Goal: Check status: Check status

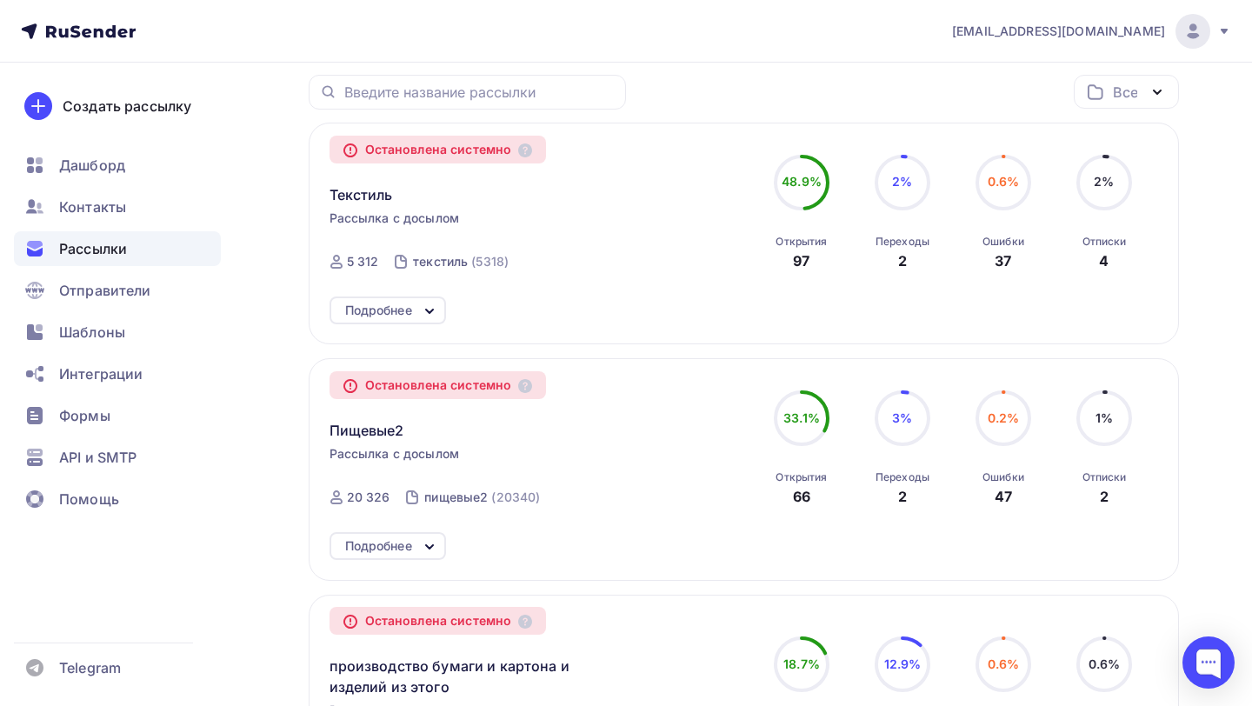
scroll to position [224, 0]
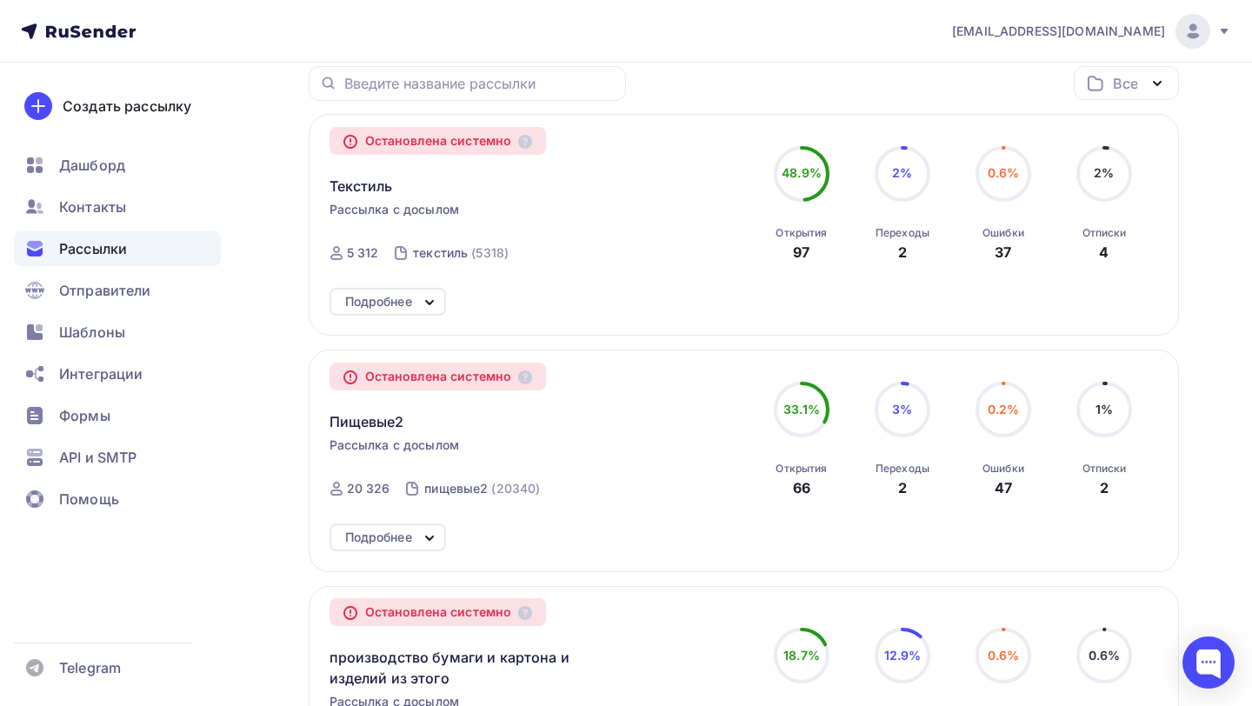
drag, startPoint x: 350, startPoint y: 255, endPoint x: 371, endPoint y: 255, distance: 21.7
click at [371, 255] on div "5 312" at bounding box center [363, 252] width 32 height 17
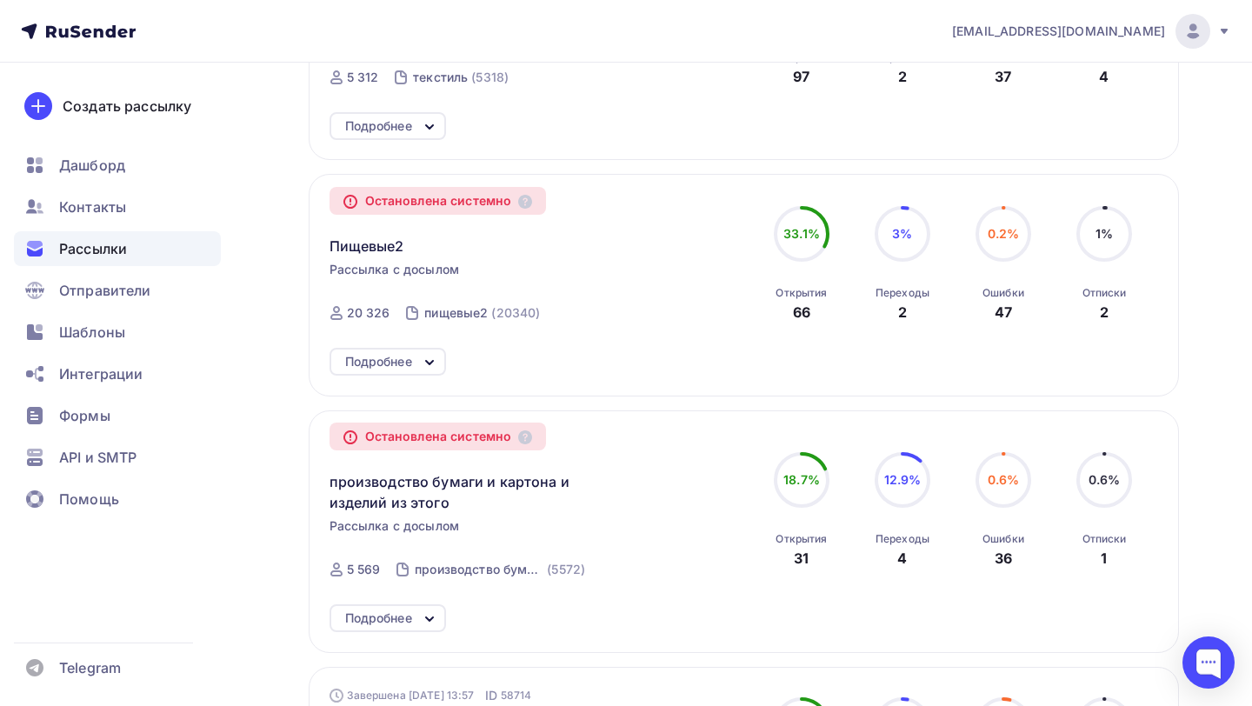
scroll to position [426, 0]
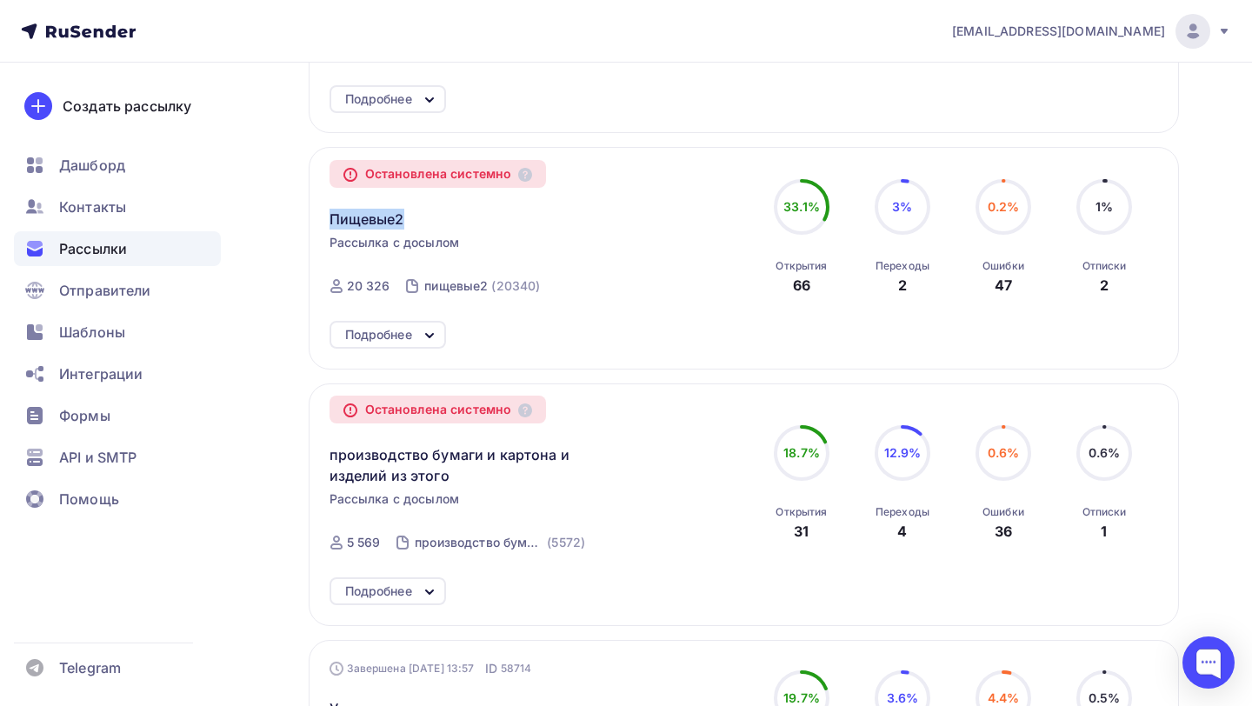
drag, startPoint x: 324, startPoint y: 224, endPoint x: 438, endPoint y: 224, distance: 114.8
click at [438, 224] on div "Остановлена системно Пищевые2 Рассылка с досылом Завершена 10.09.2025, 20:46 ID…" at bounding box center [744, 258] width 871 height 222
drag, startPoint x: 359, startPoint y: 289, endPoint x: 376, endPoint y: 289, distance: 16.5
click at [376, 289] on div "20 326" at bounding box center [368, 285] width 43 height 17
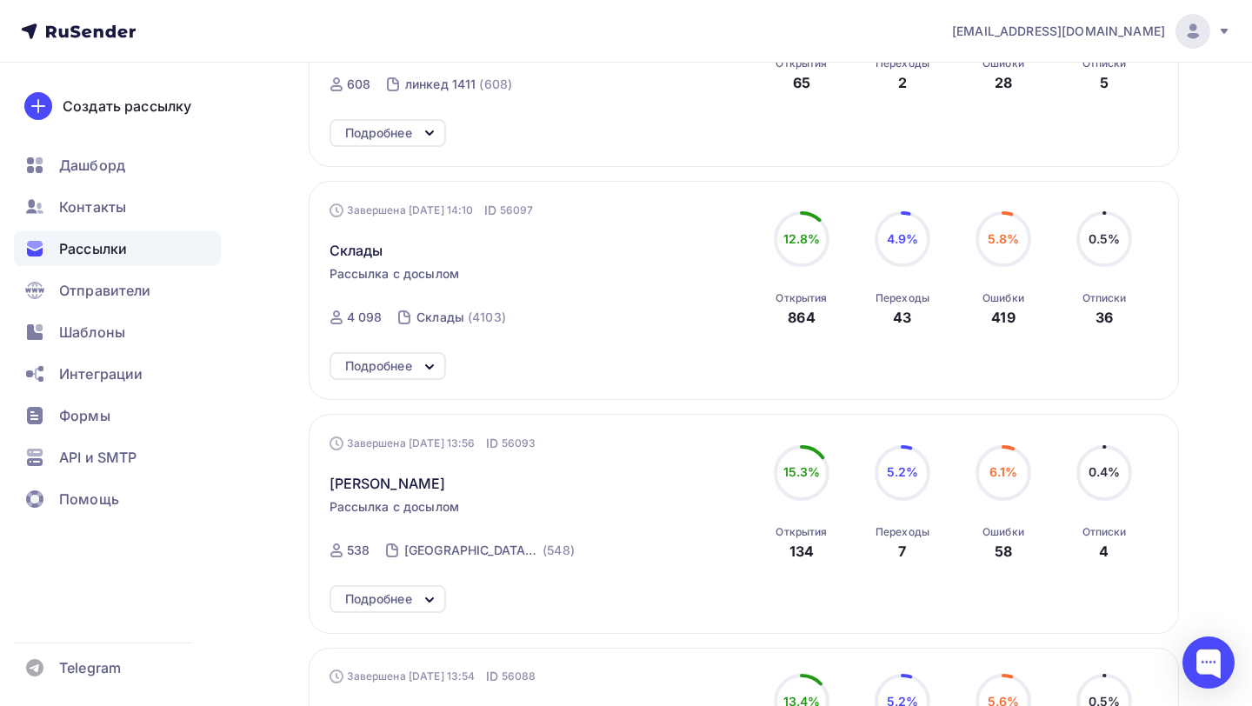
scroll to position [1826, 0]
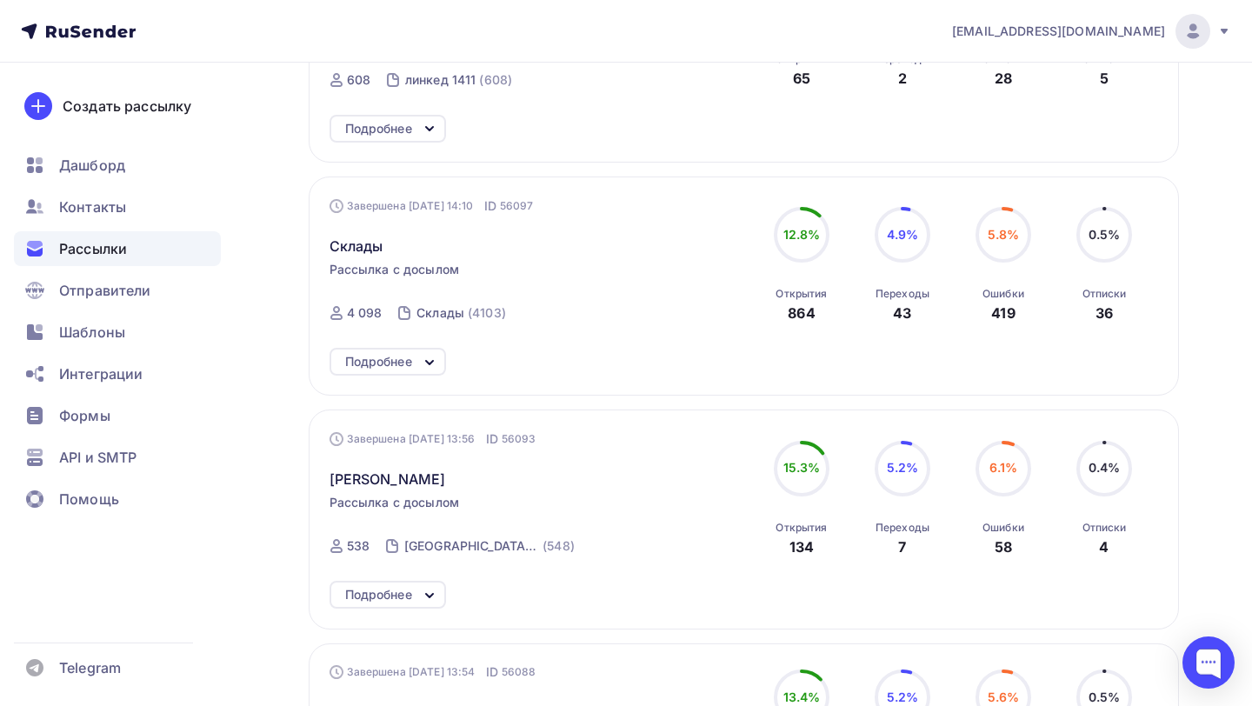
drag, startPoint x: 345, startPoint y: 320, endPoint x: 381, endPoint y: 319, distance: 35.7
click at [381, 319] on div "4 098" at bounding box center [356, 312] width 53 height 17
click at [381, 319] on div "4 098" at bounding box center [365, 312] width 36 height 17
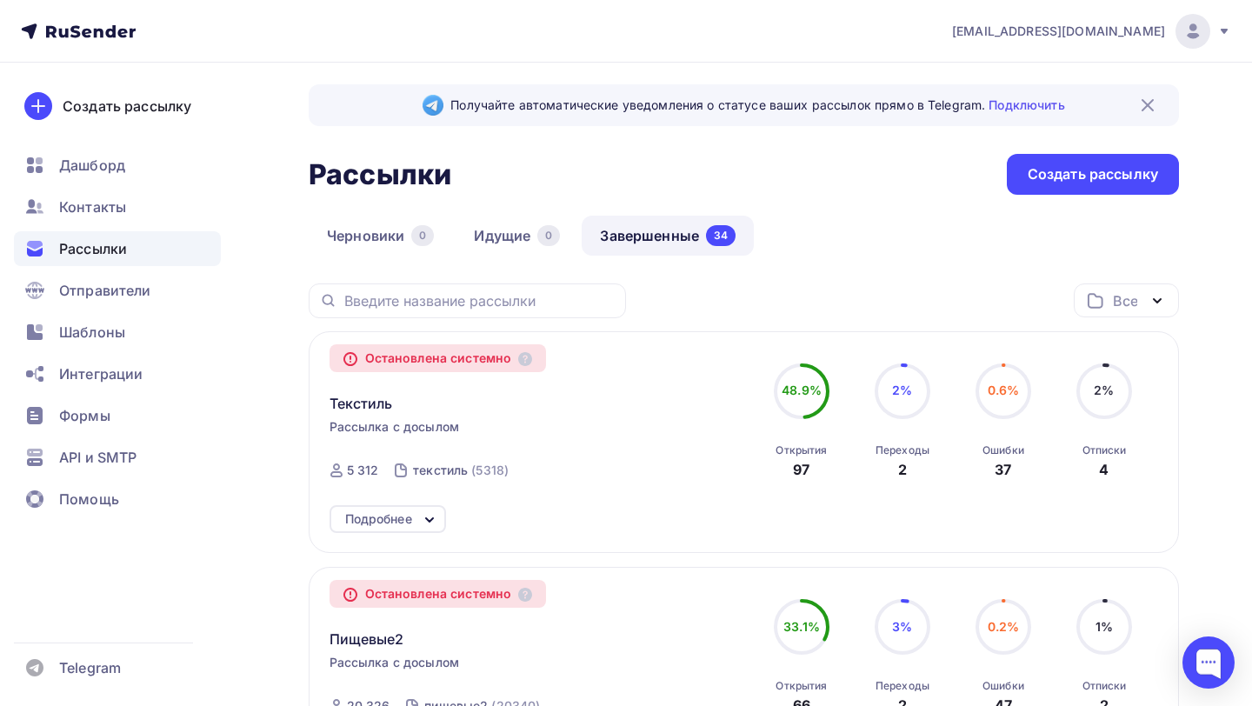
scroll to position [0, 0]
